Goal: Task Accomplishment & Management: Use online tool/utility

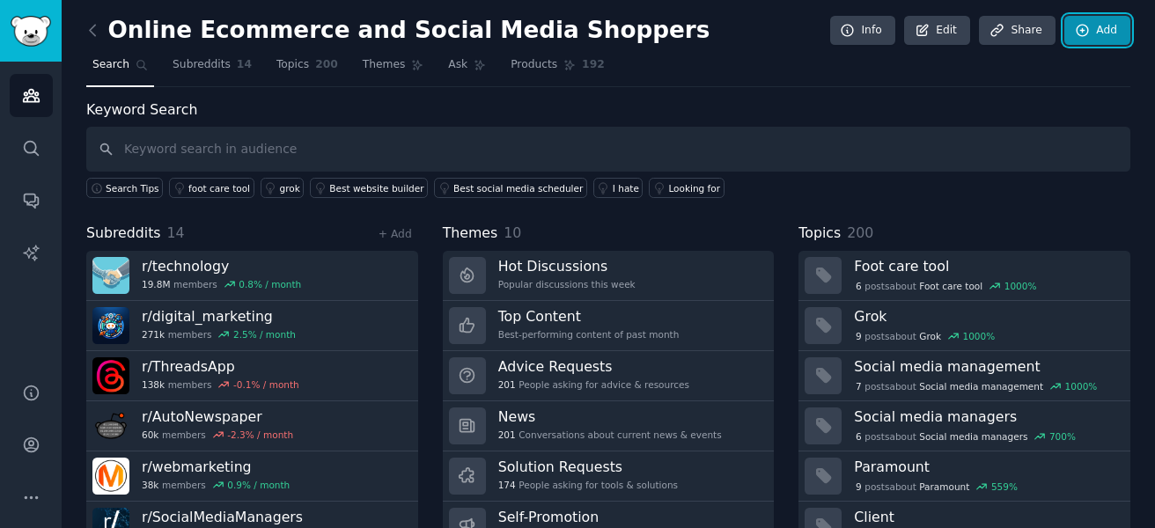
click at [1083, 25] on icon at bounding box center [1083, 31] width 16 height 16
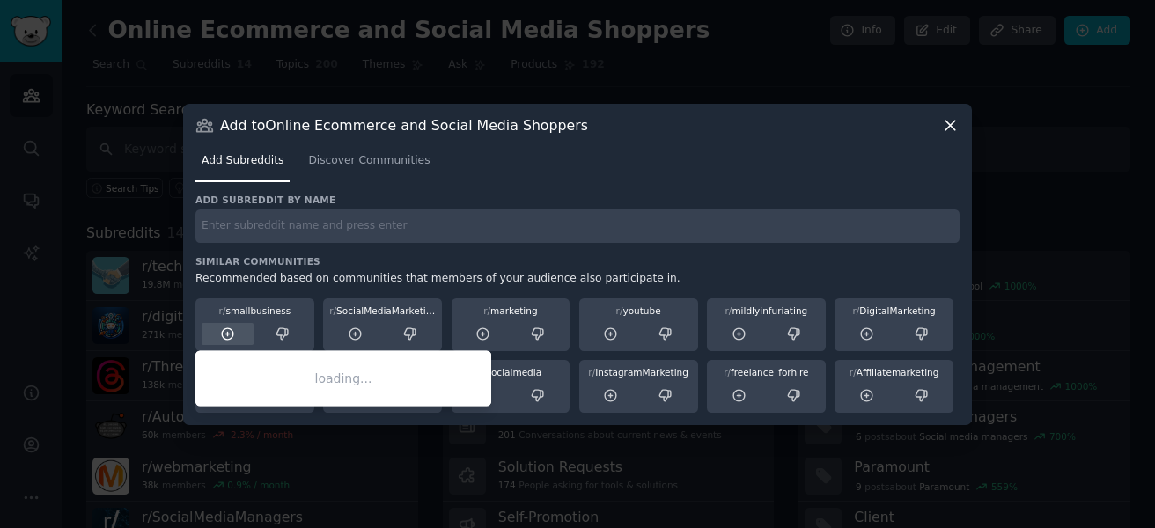
click at [217, 339] on div at bounding box center [228, 334] width 52 height 22
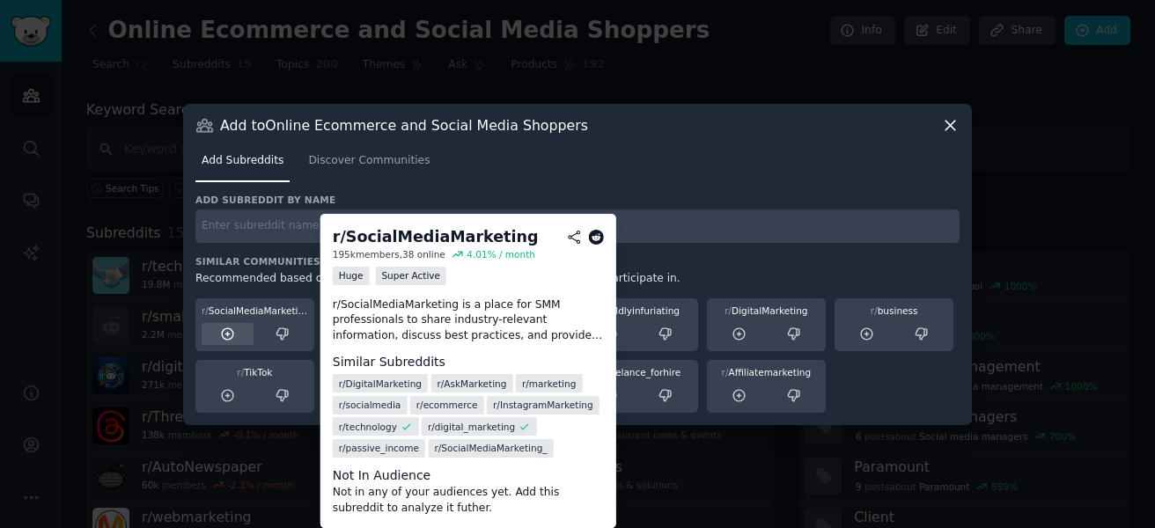
click at [225, 331] on icon at bounding box center [228, 335] width 16 height 16
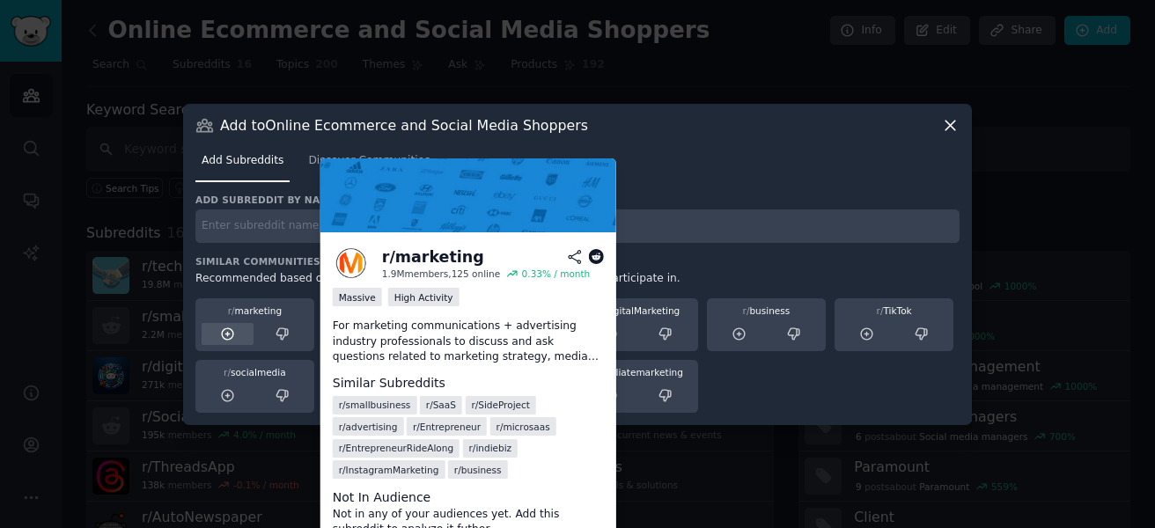
click at [224, 333] on icon at bounding box center [228, 335] width 16 height 16
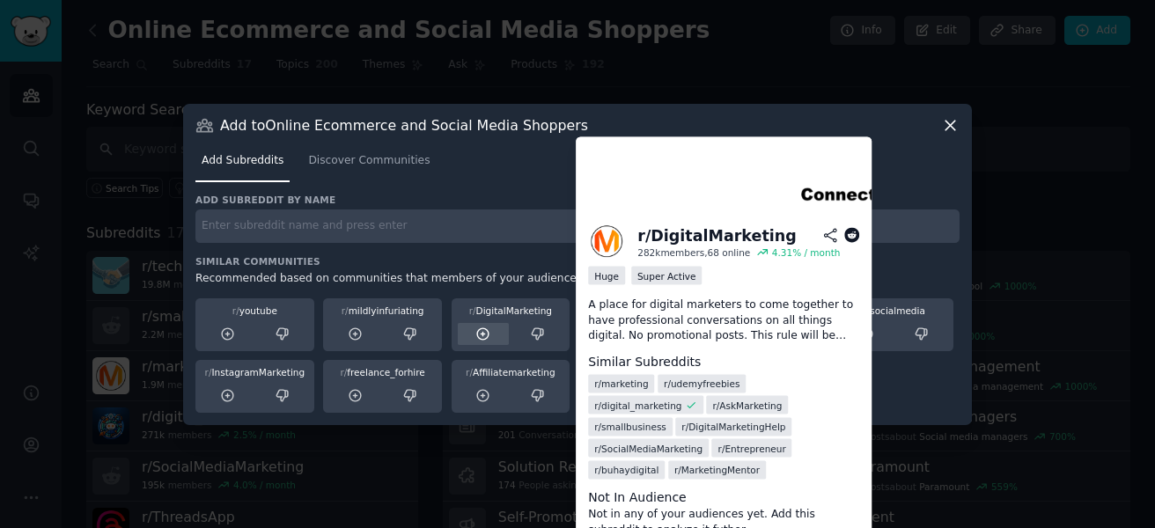
click at [481, 335] on icon at bounding box center [483, 335] width 16 height 16
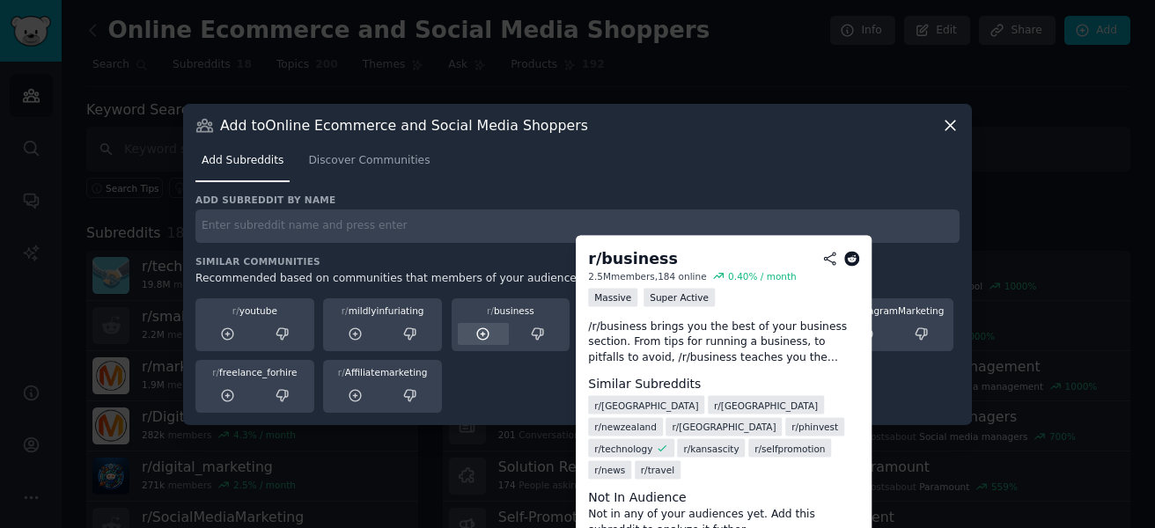
click at [481, 336] on icon at bounding box center [483, 335] width 16 height 16
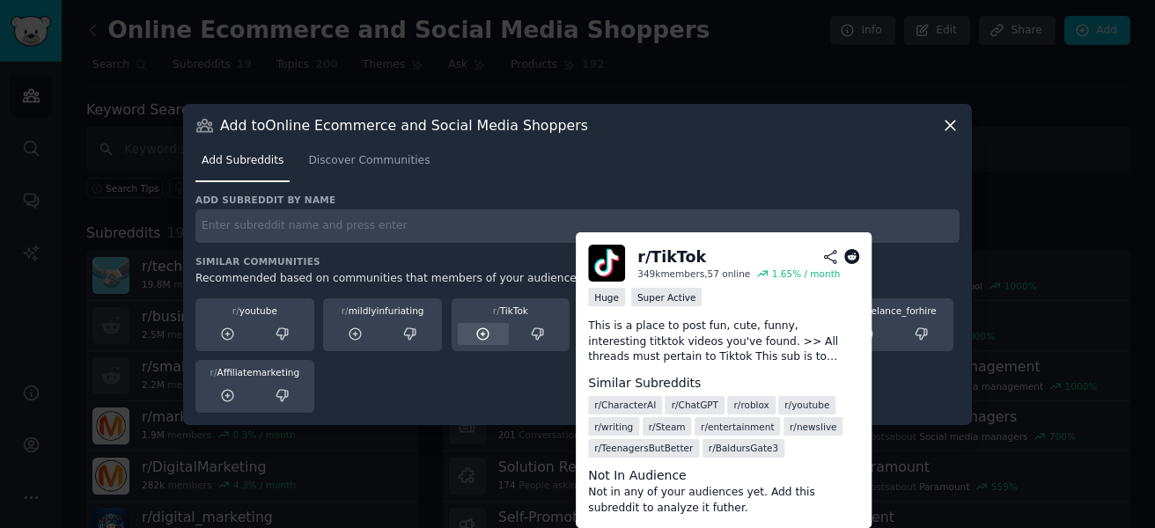
click at [482, 336] on icon at bounding box center [483, 335] width 16 height 16
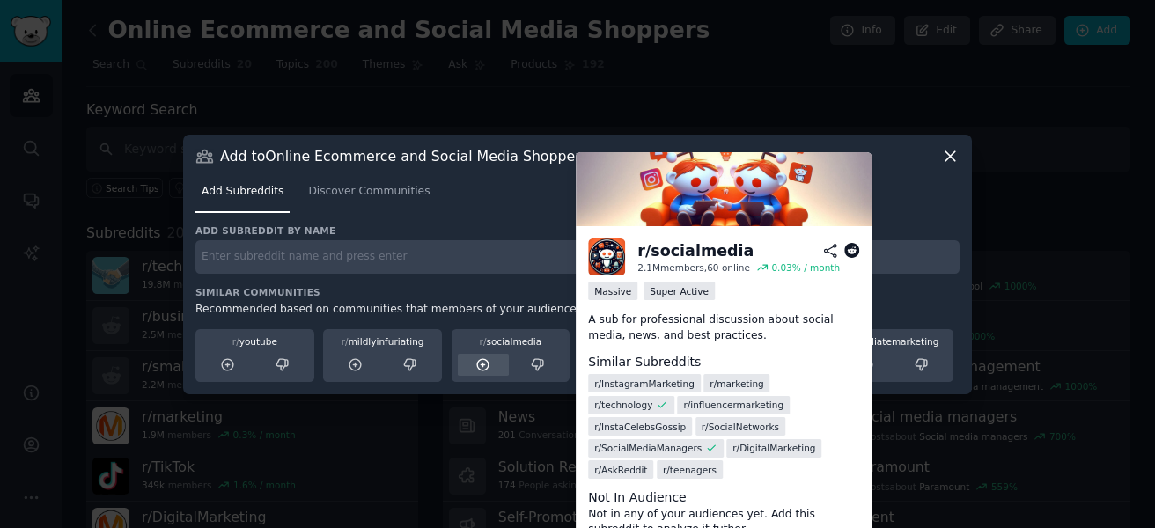
click at [482, 363] on icon at bounding box center [483, 365] width 16 height 16
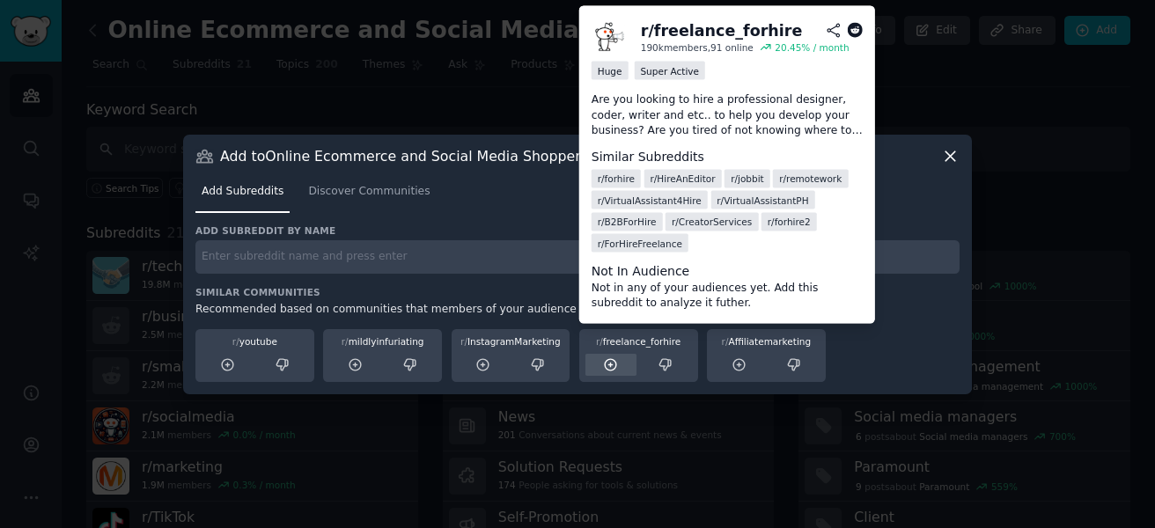
click at [604, 364] on icon at bounding box center [611, 365] width 16 height 16
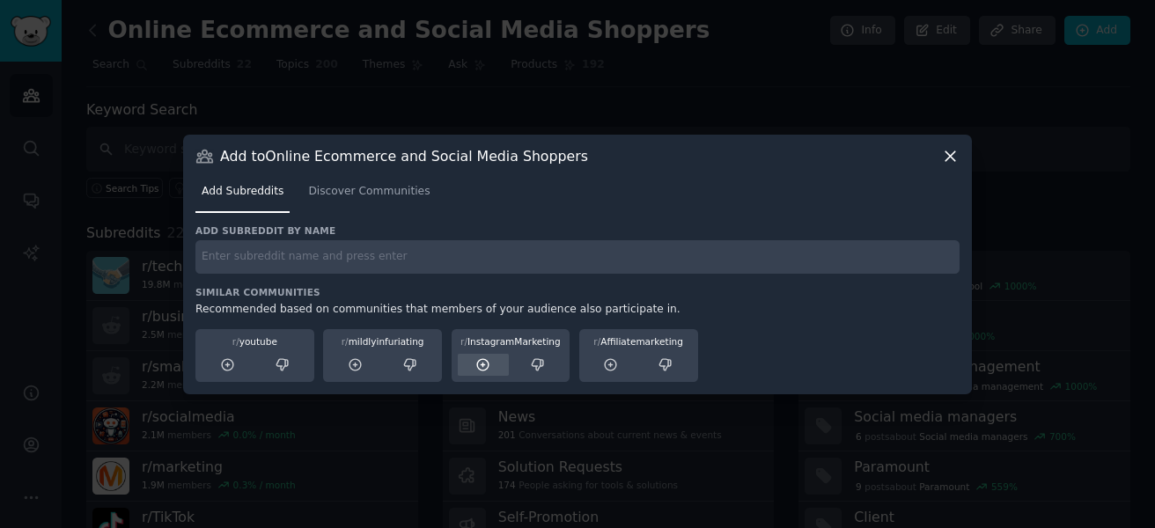
click at [485, 366] on icon at bounding box center [483, 365] width 16 height 16
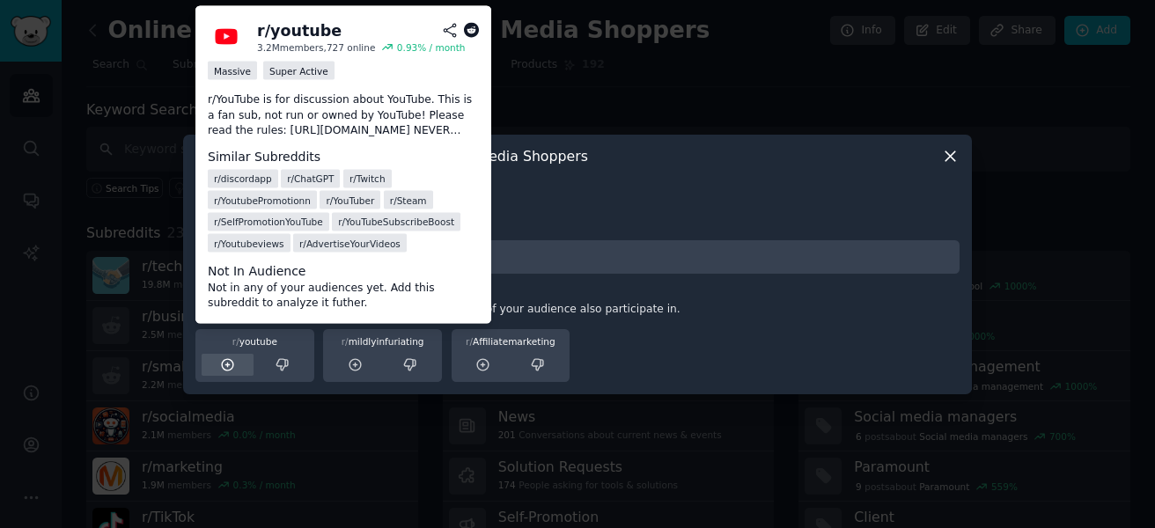
click at [224, 366] on icon at bounding box center [228, 365] width 16 height 16
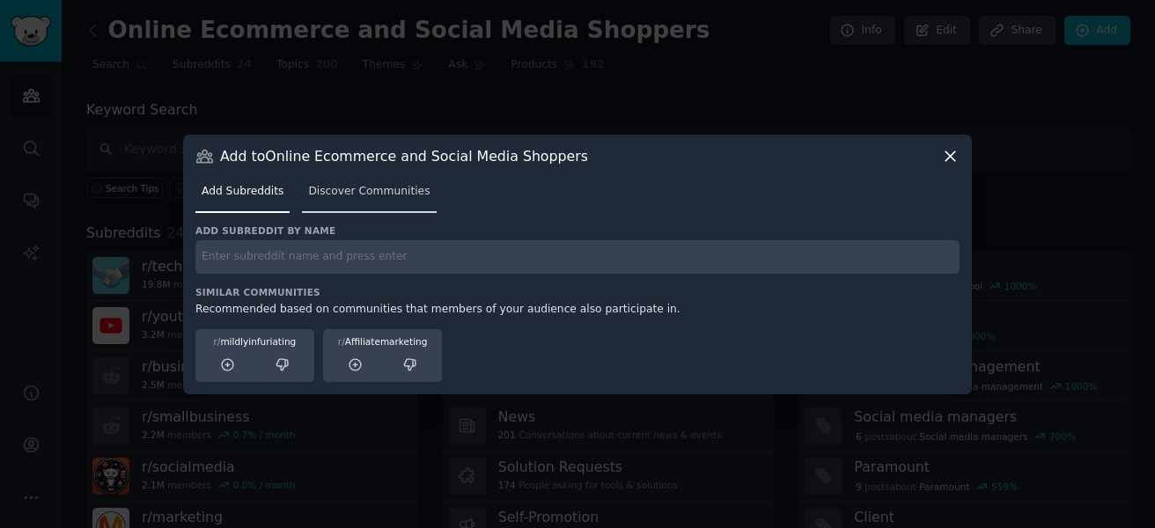
click at [365, 195] on span "Discover Communities" at bounding box center [368, 192] width 121 height 16
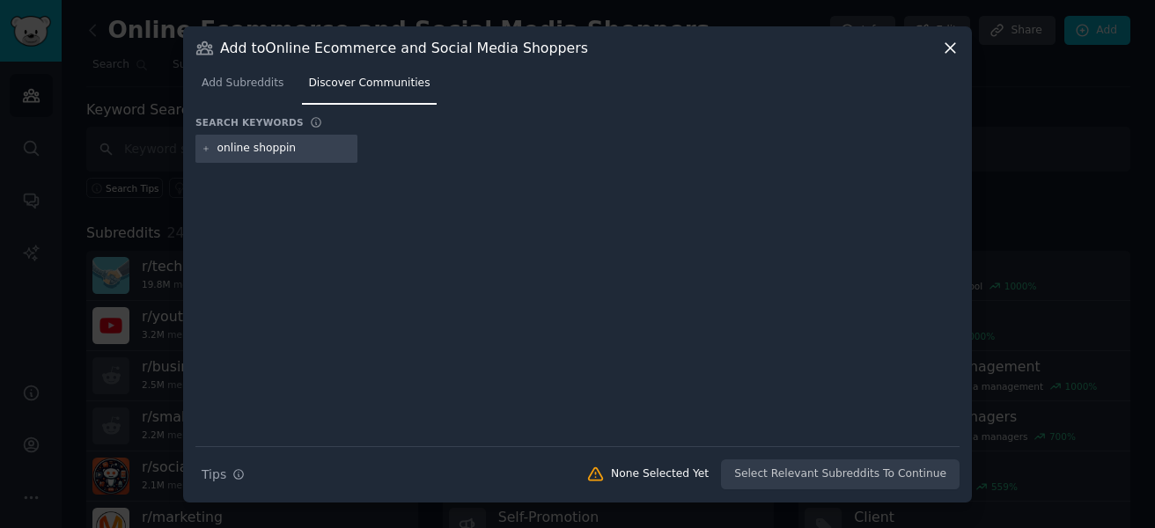
type input "online shopping"
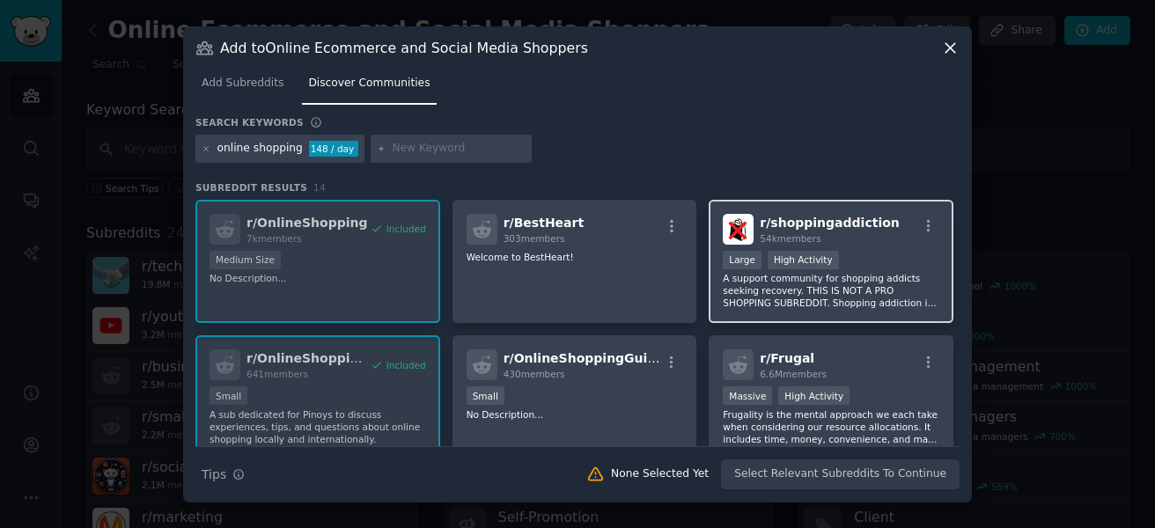
click at [790, 283] on p "A support community for shopping addicts seeking recovery. THIS IS NOT A PRO SH…" at bounding box center [831, 290] width 217 height 37
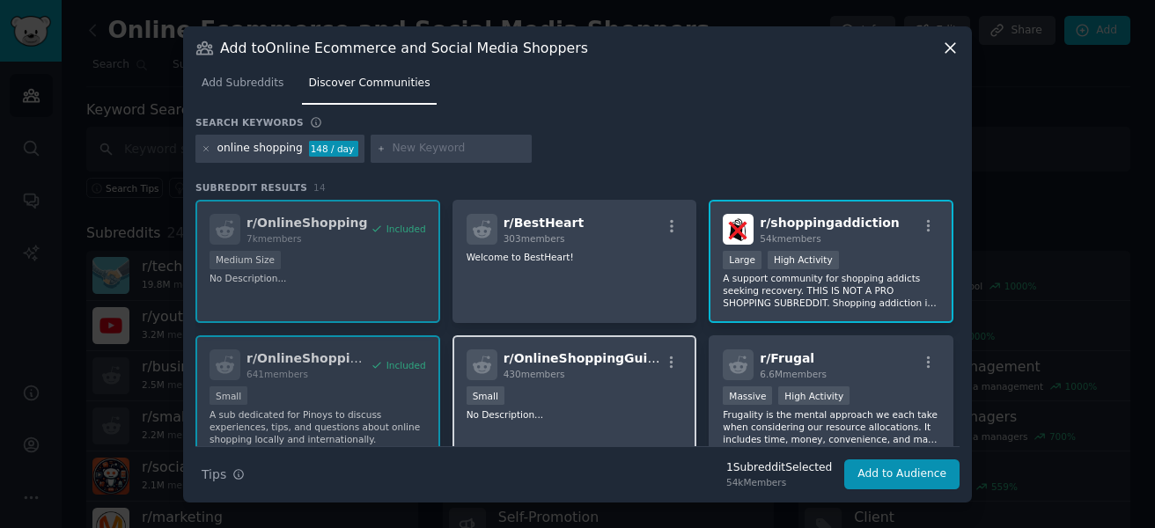
click at [652, 379] on div "r/ OnlineShoppingGuide 430 members" at bounding box center [575, 364] width 217 height 31
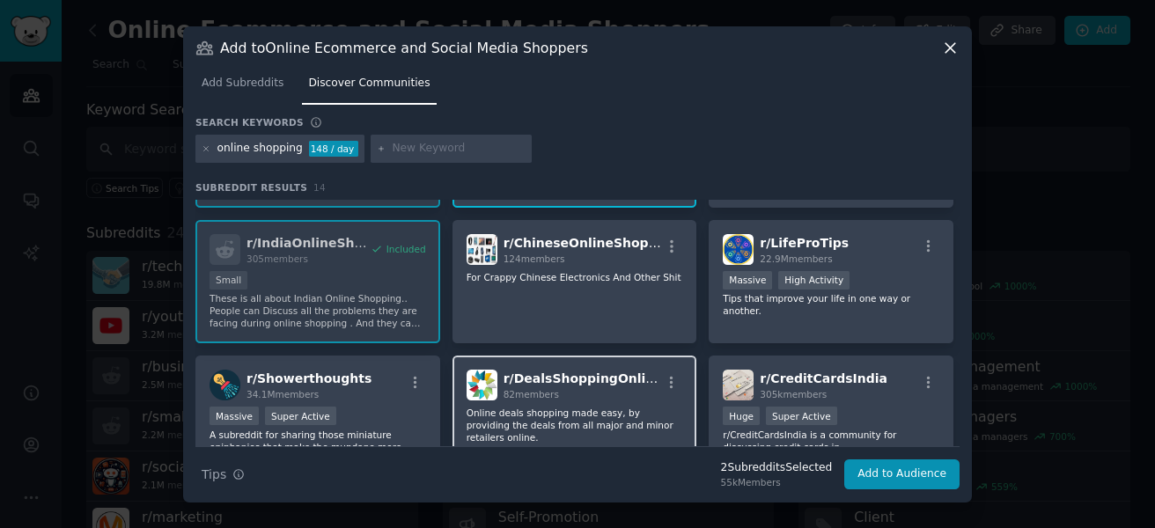
scroll to position [352, 0]
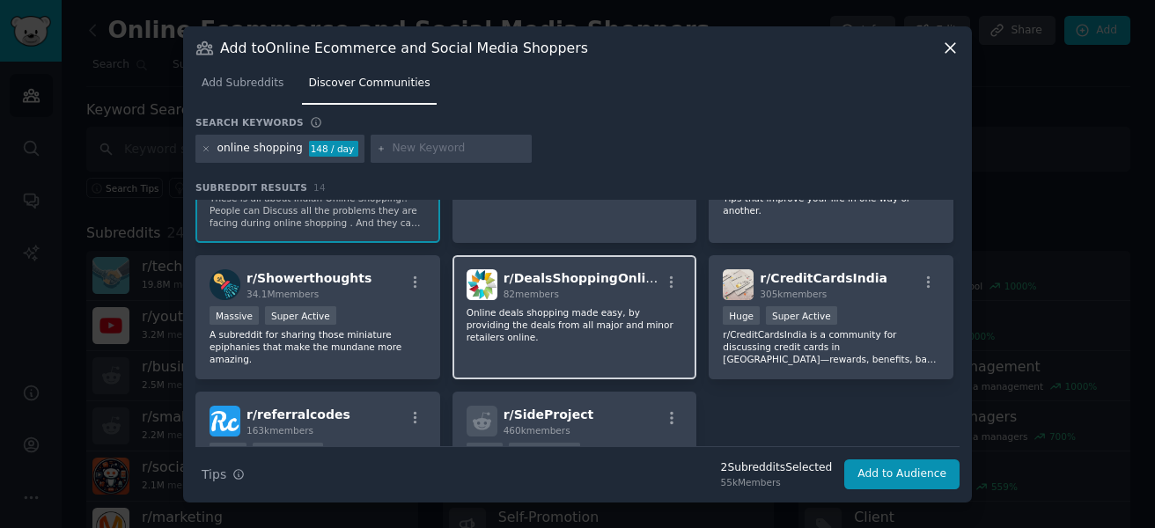
click at [614, 339] on div "r/ DealsShoppingOnline 82 members Online deals shopping made easy, by providing…" at bounding box center [574, 317] width 245 height 124
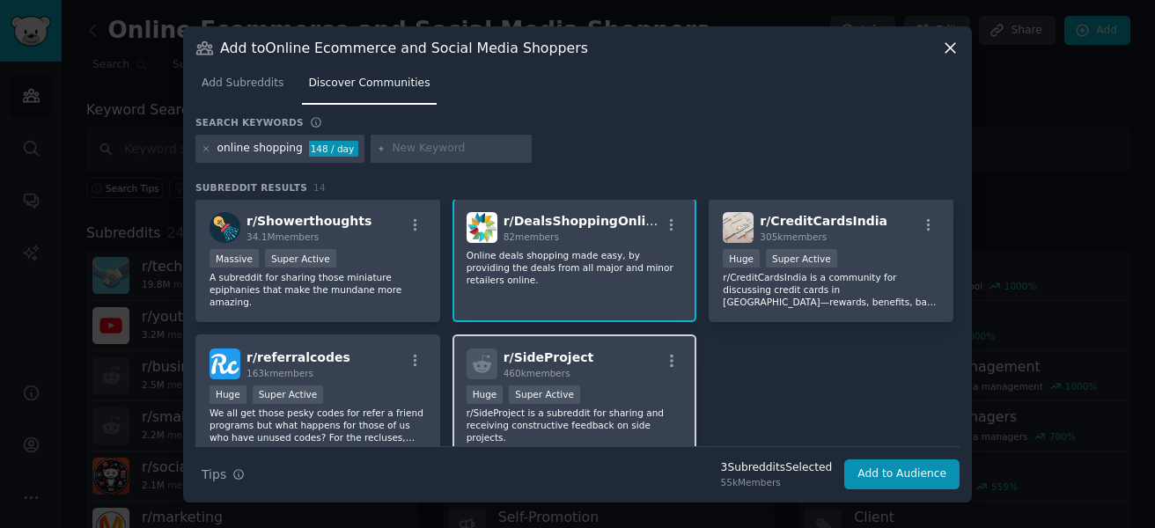
scroll to position [482, 0]
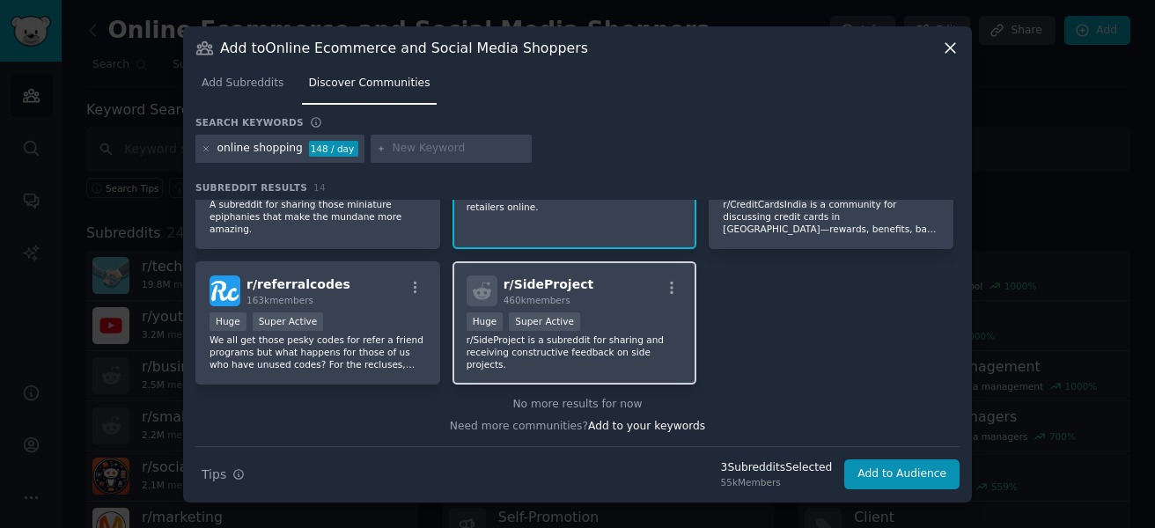
click at [581, 352] on p "r/SideProject is a subreddit for sharing and receiving constructive feedback on…" at bounding box center [575, 352] width 217 height 37
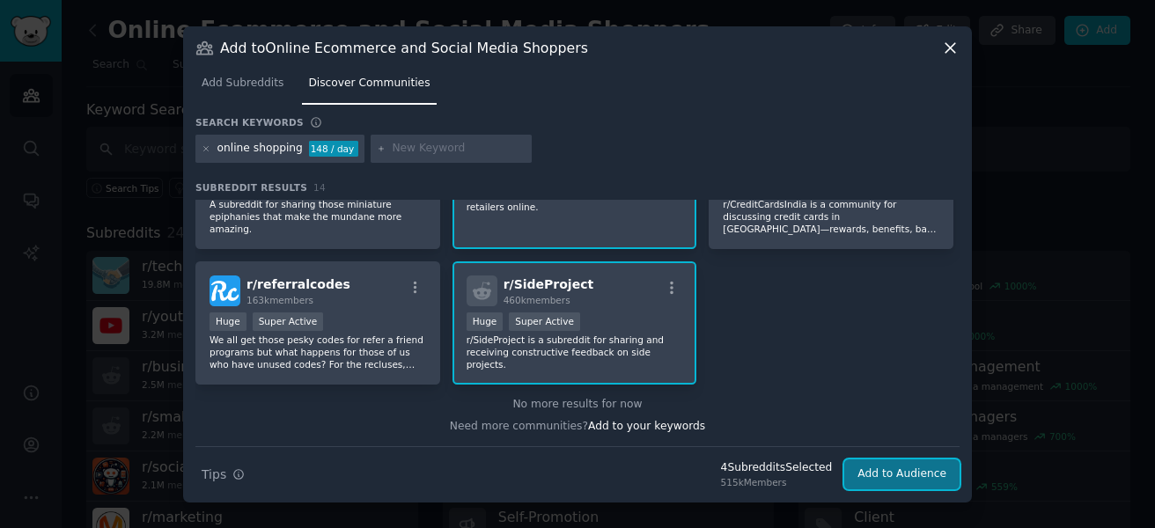
click at [873, 478] on button "Add to Audience" at bounding box center [901, 474] width 115 height 30
